Goal: Task Accomplishment & Management: Manage account settings

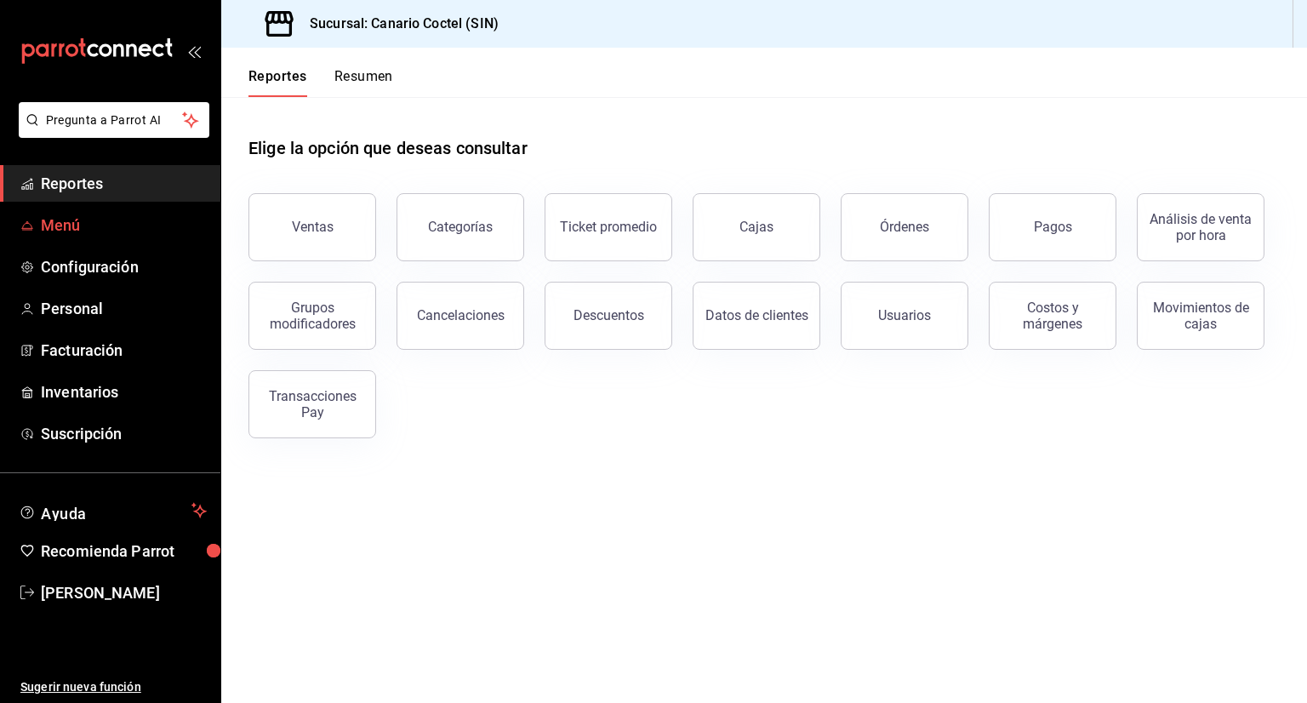
click at [62, 223] on span "Menú" at bounding box center [124, 225] width 166 height 23
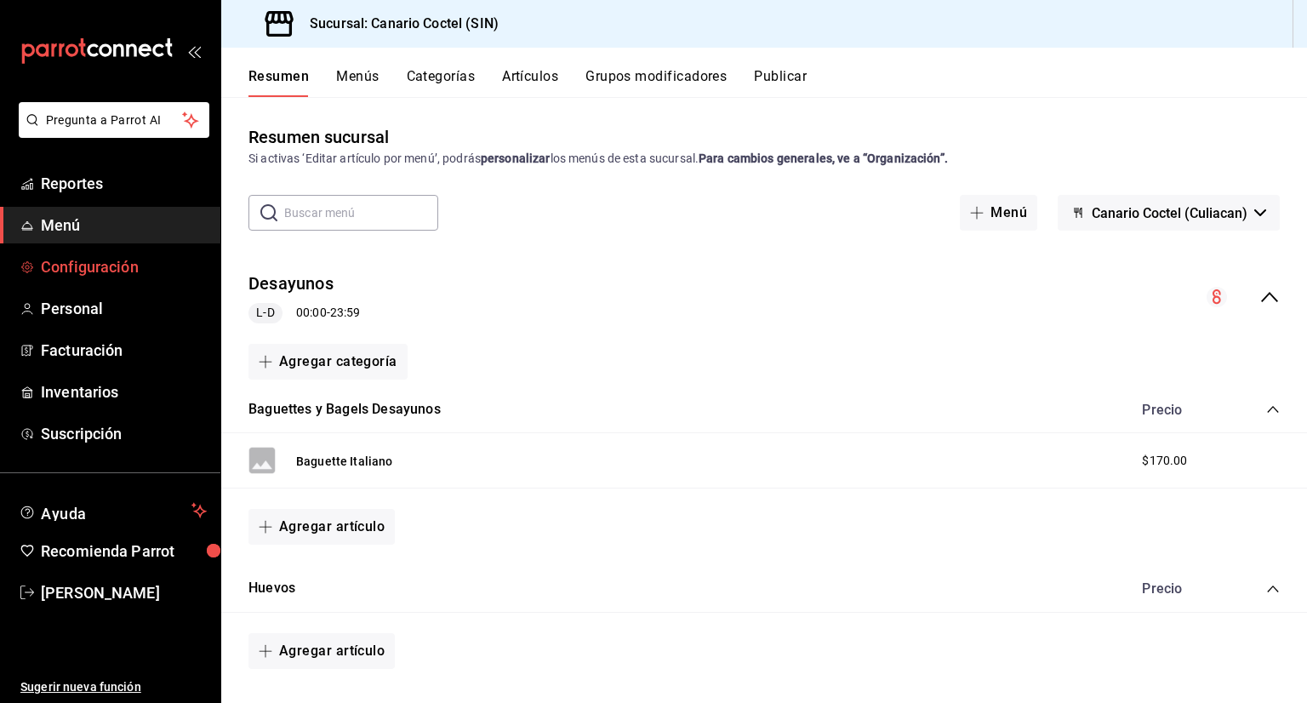
click at [134, 272] on span "Configuración" at bounding box center [124, 266] width 166 height 23
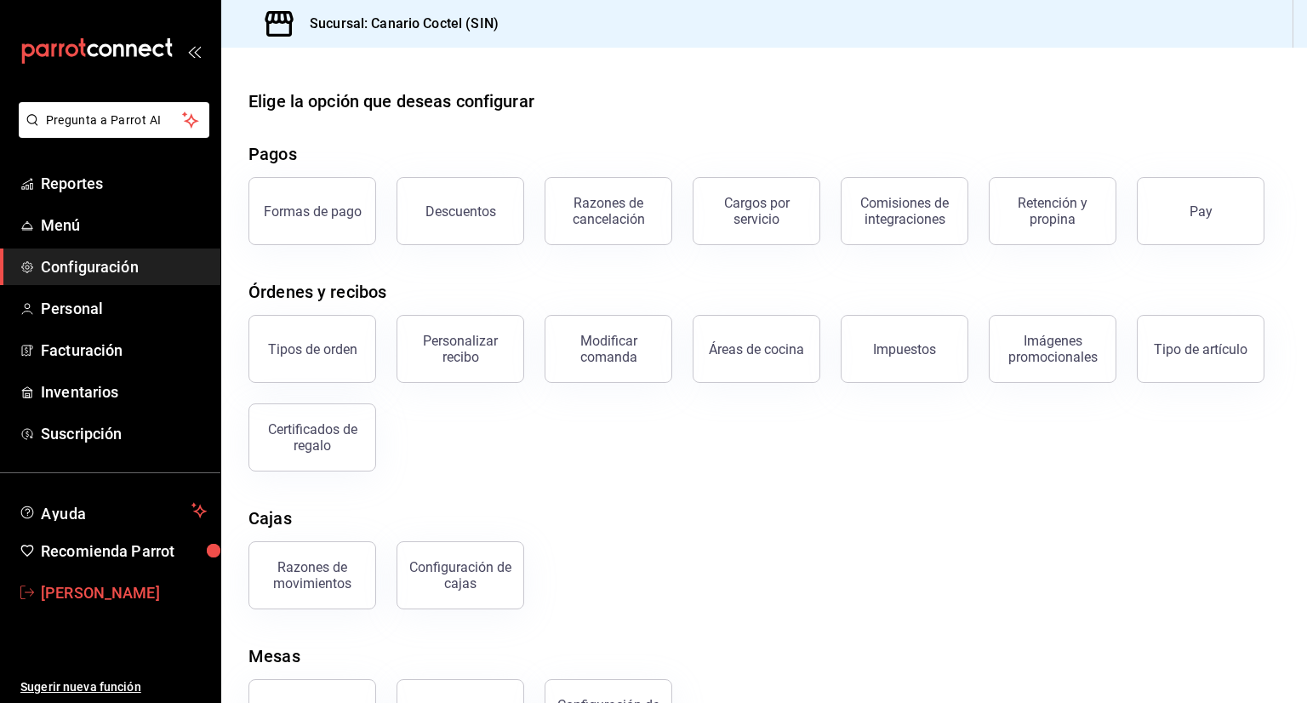
click at [103, 605] on link "[PERSON_NAME]" at bounding box center [110, 592] width 220 height 37
